Goal: Submit feedback/report problem

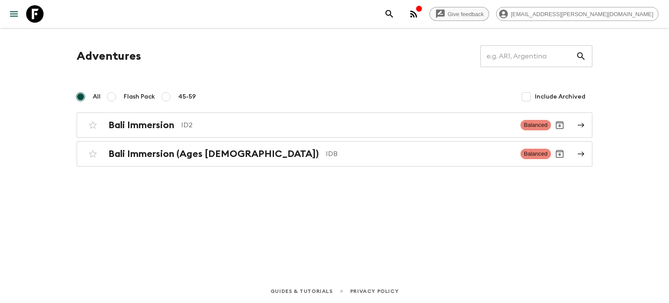
click at [489, 15] on span "Give feedback" at bounding box center [466, 14] width 46 height 7
click at [489, 14] on span "Give feedback" at bounding box center [466, 14] width 46 height 7
click at [419, 13] on icon "button" at bounding box center [413, 14] width 10 height 10
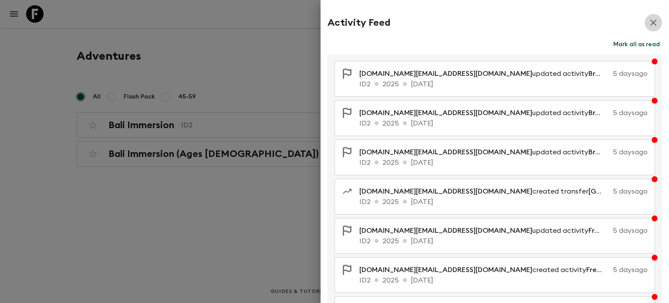
click at [650, 20] on icon "button" at bounding box center [653, 22] width 10 height 10
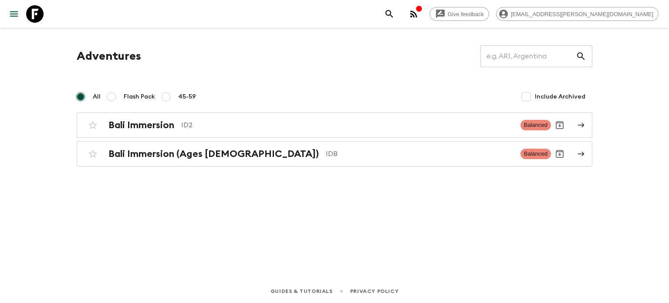
click at [419, 16] on icon "button" at bounding box center [413, 14] width 10 height 10
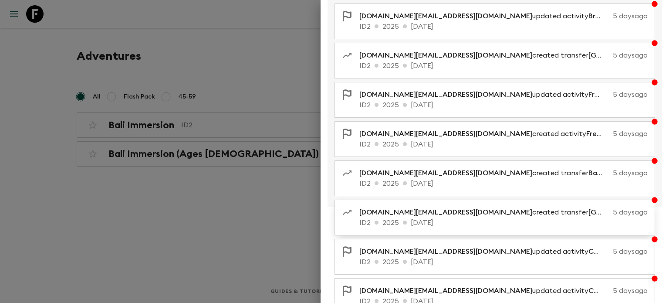
scroll to position [165, 0]
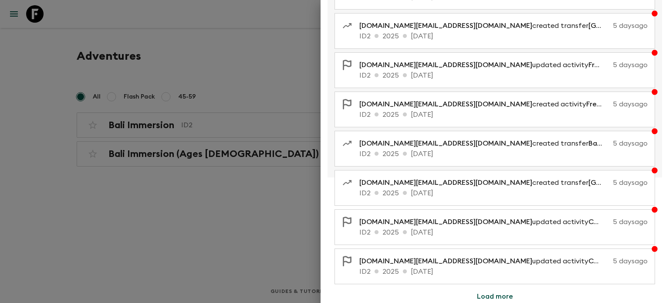
click at [509, 289] on button "Load more" at bounding box center [494, 295] width 57 height 17
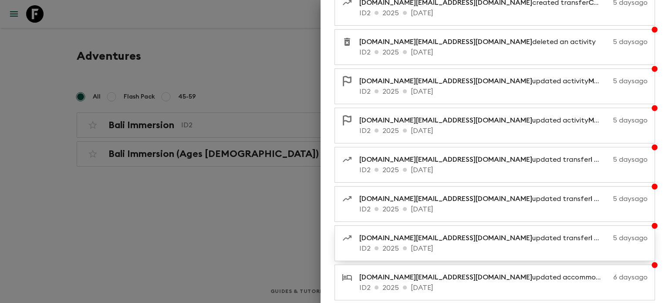
scroll to position [556, 0]
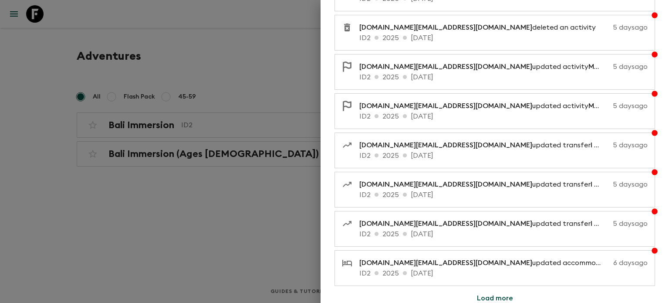
click at [230, 217] on div at bounding box center [334, 151] width 669 height 303
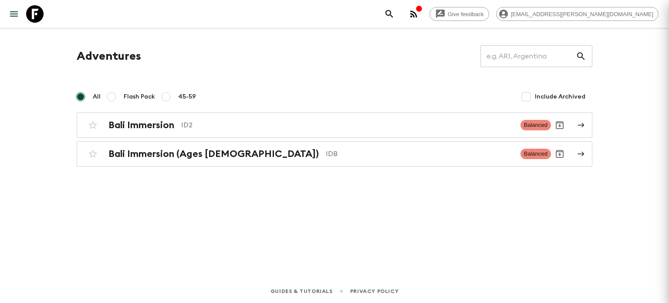
scroll to position [0, 0]
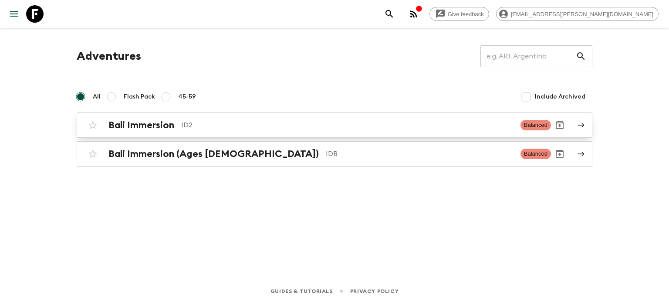
click at [214, 128] on p "ID2" at bounding box center [347, 125] width 332 height 10
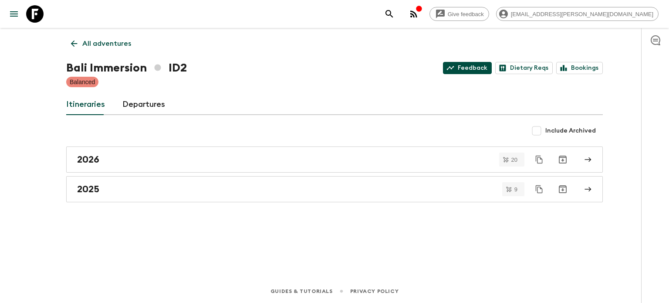
click at [480, 64] on link "Feedback" at bounding box center [467, 68] width 49 height 12
